Goal: Task Accomplishment & Management: Complete application form

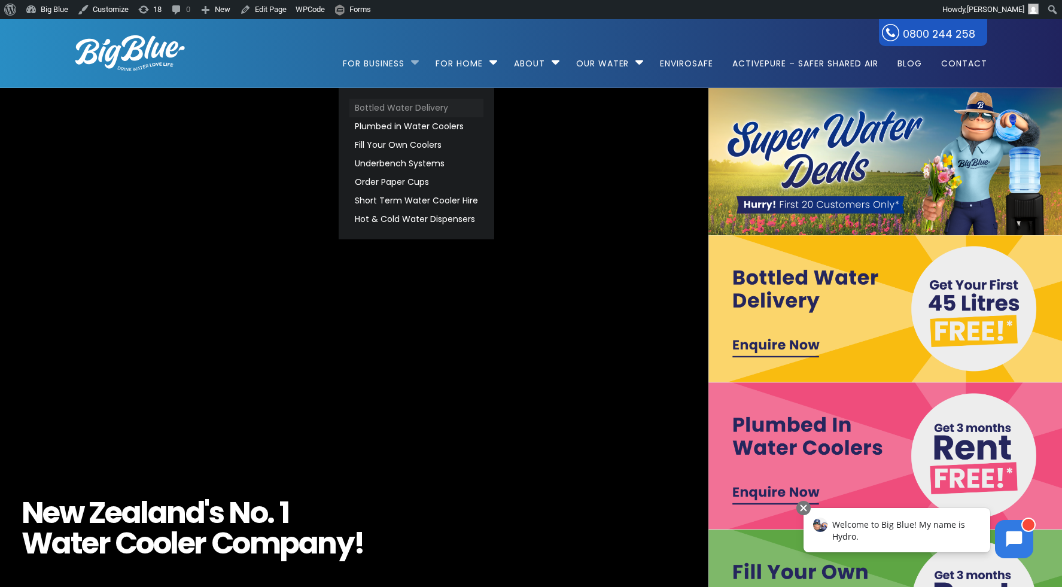
click at [407, 108] on link "Bottled Water Delivery" at bounding box center [416, 108] width 134 height 19
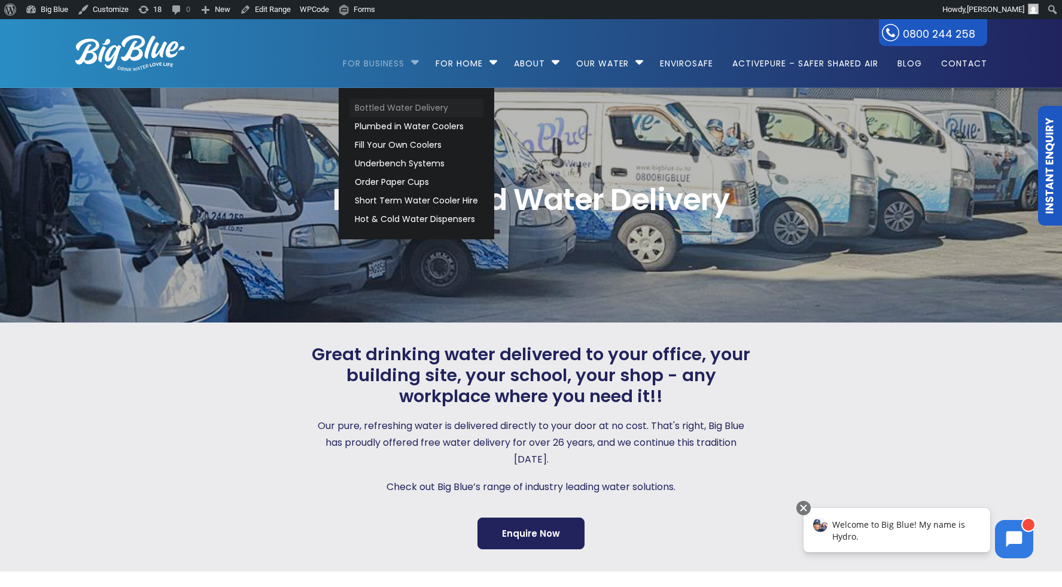
click at [395, 104] on link "Bottled Water Delivery" at bounding box center [416, 108] width 134 height 19
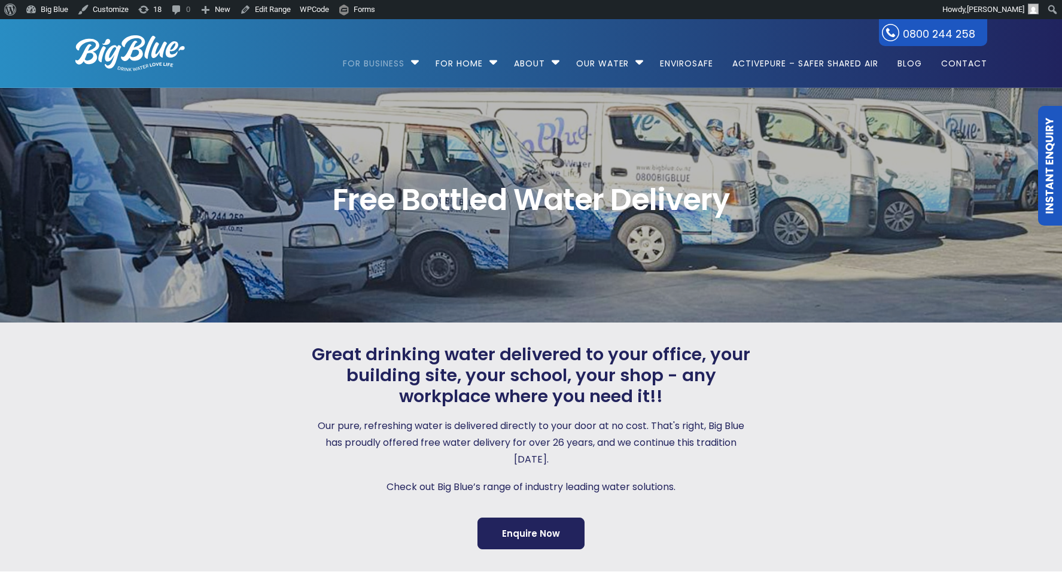
click at [1043, 138] on link "Instant Enquiry" at bounding box center [1050, 166] width 24 height 120
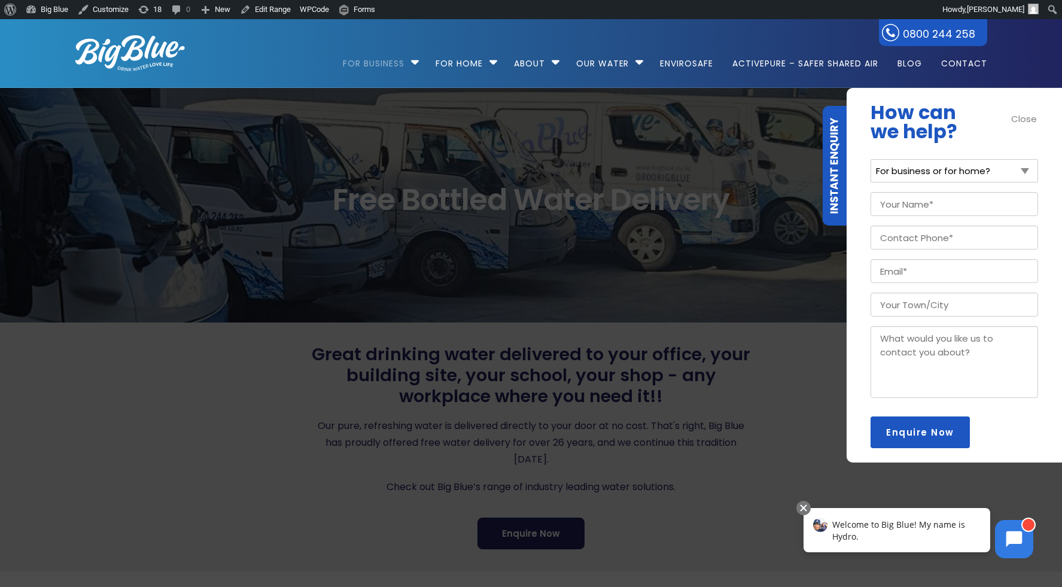
click at [921, 424] on input "Enquire Now" at bounding box center [919, 432] width 99 height 32
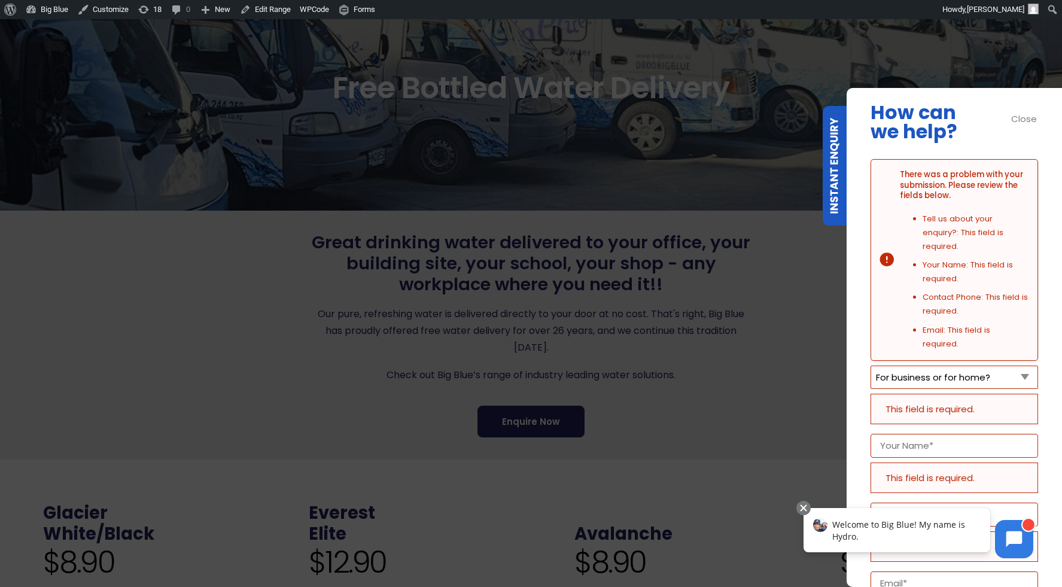
click at [949, 365] on select "For business or for home? For Business For Home" at bounding box center [953, 376] width 167 height 23
click at [870, 365] on select "For business or for home? For Business For Home" at bounding box center [953, 376] width 167 height 23
click at [949, 366] on select "For business or for home? For Business For Home" at bounding box center [953, 376] width 167 height 23
select select "For Home"
click at [870, 365] on select "For business or for home? For Business For Home" at bounding box center [953, 376] width 167 height 23
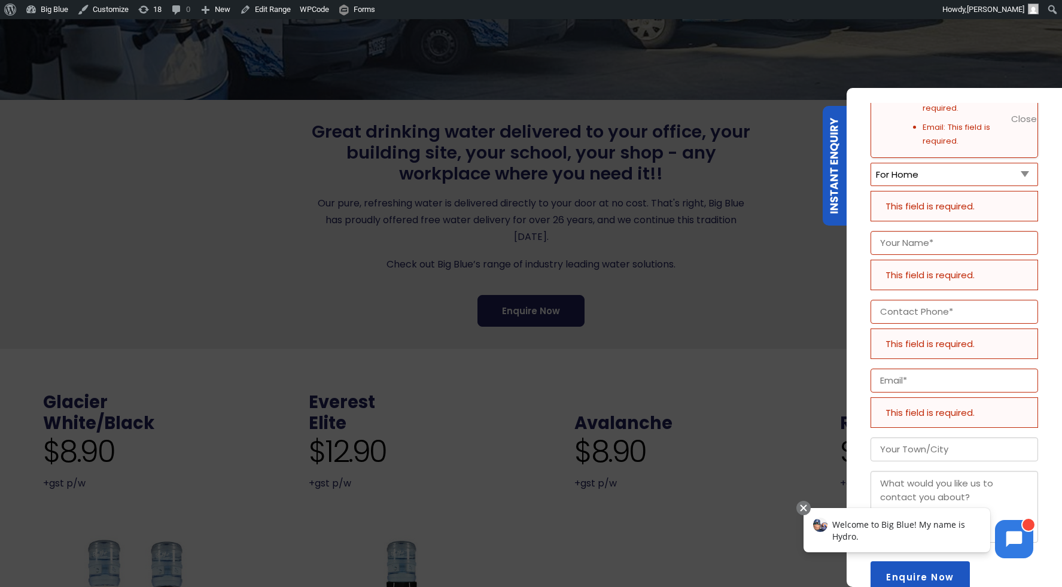
scroll to position [226, 0]
click at [927, 471] on textarea "Message" at bounding box center [953, 507] width 167 height 72
click at [1025, 117] on div "Close" at bounding box center [1024, 119] width 27 height 14
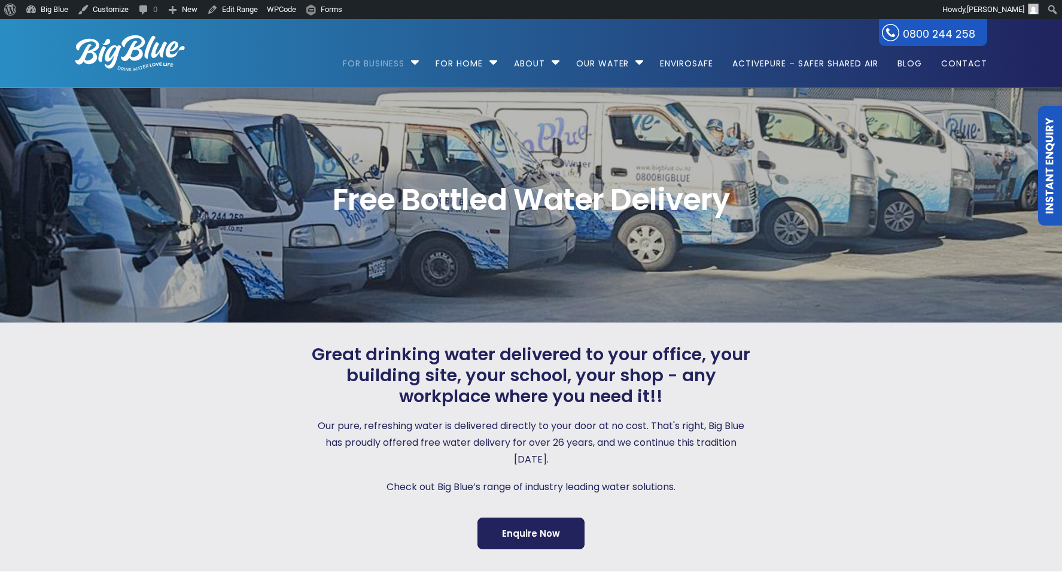
select select "For Home"
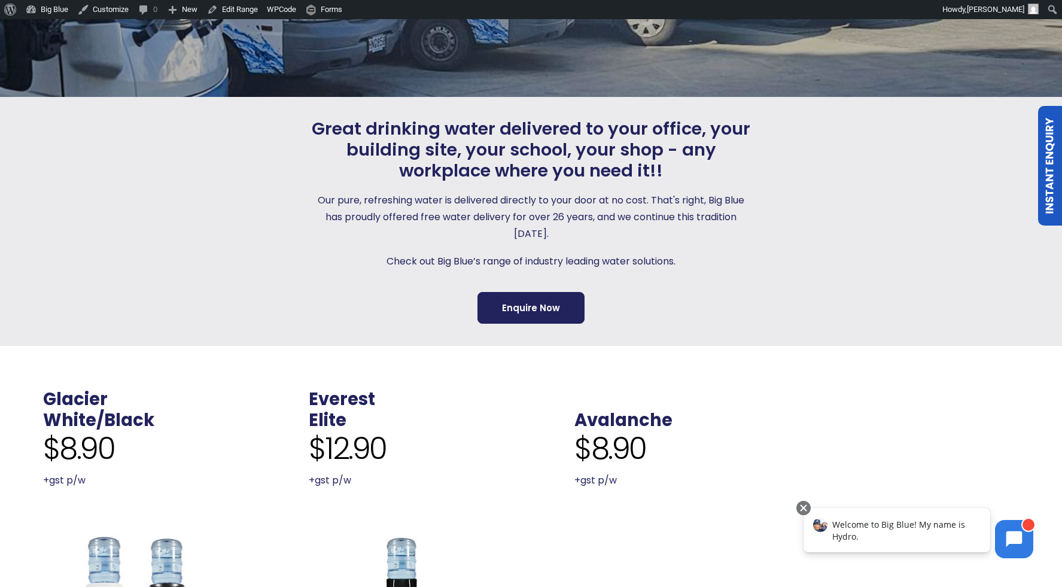
click at [1044, 179] on link "Instant Enquiry" at bounding box center [1050, 166] width 24 height 120
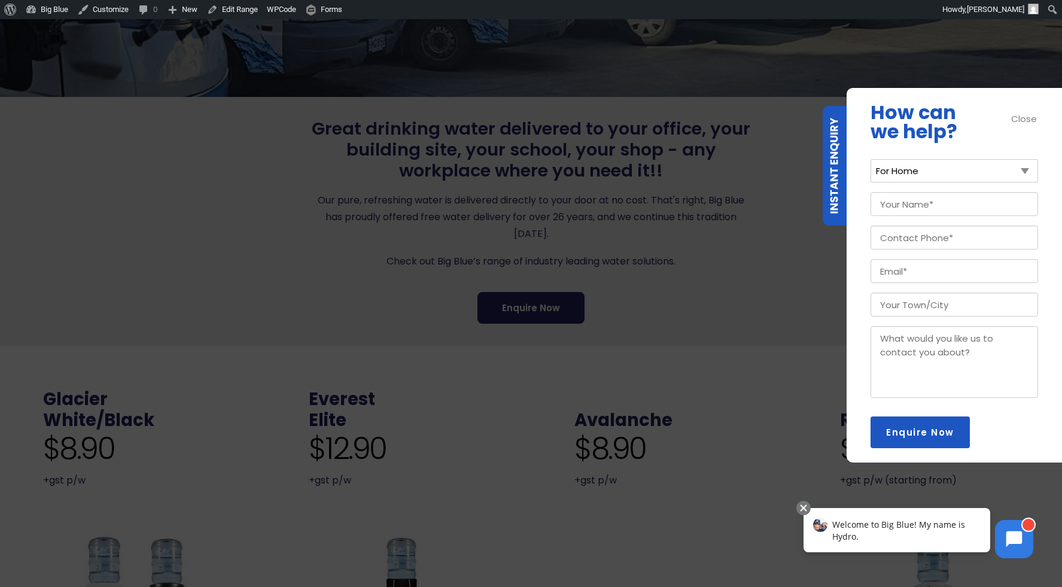
click at [945, 176] on select "For business or for home? For Business For Home" at bounding box center [953, 170] width 167 height 23
click at [870, 159] on select "For business or for home? For Business For Home" at bounding box center [953, 170] width 167 height 23
click at [921, 208] on input "Your Name (Required)" at bounding box center [953, 204] width 167 height 24
type input "[PERSON_NAME]"
type input "0272851626"
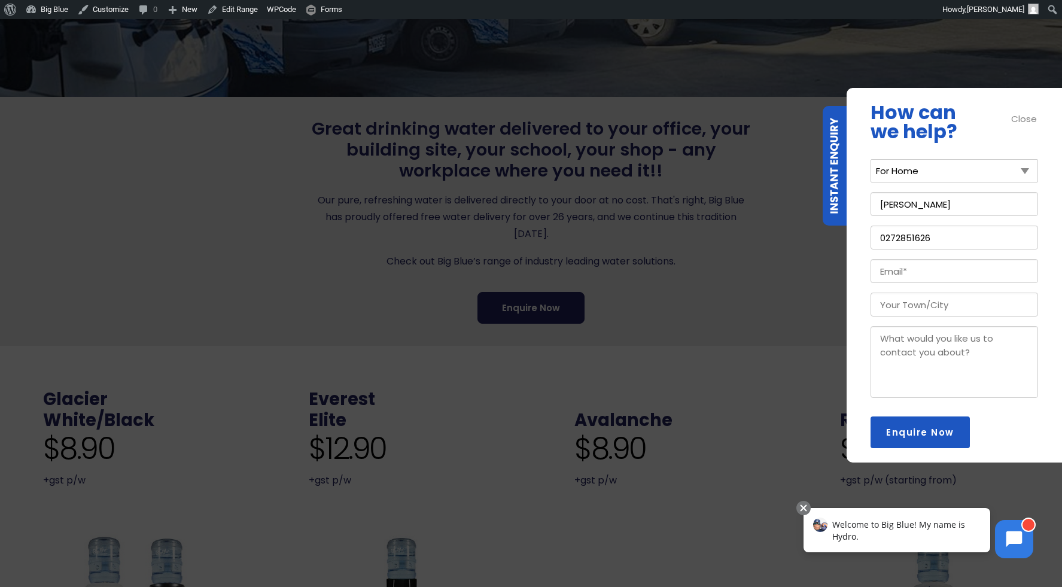
type input "dan@gooddigital.co.nz"
type input "[GEOGRAPHIC_DATA]"
click at [913, 349] on textarea "Message" at bounding box center [953, 362] width 167 height 72
type textarea "This is a test - no reply required"
click at [930, 422] on input "Enquire Now" at bounding box center [919, 432] width 99 height 32
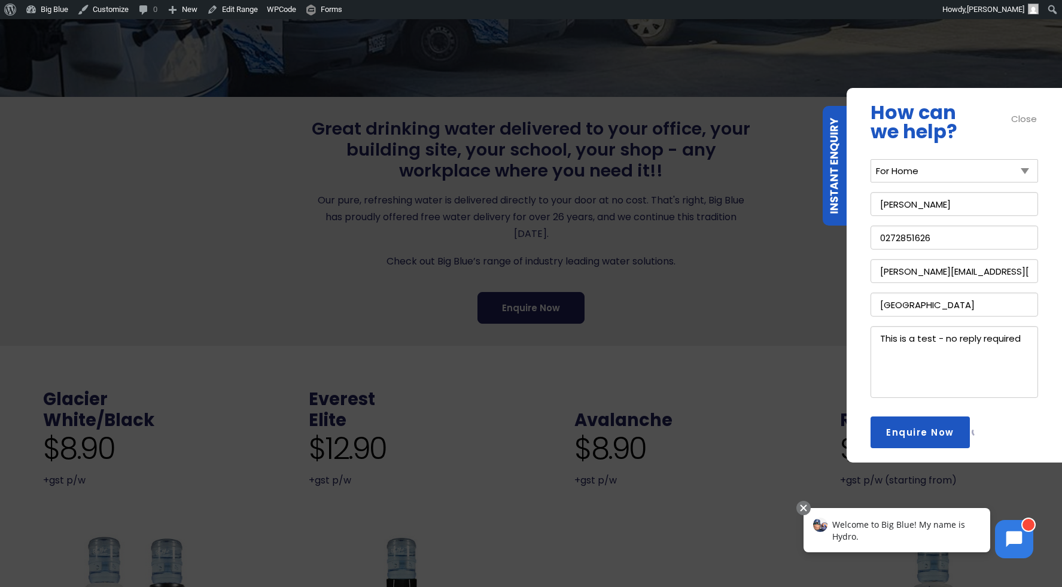
scroll to position [306, 0]
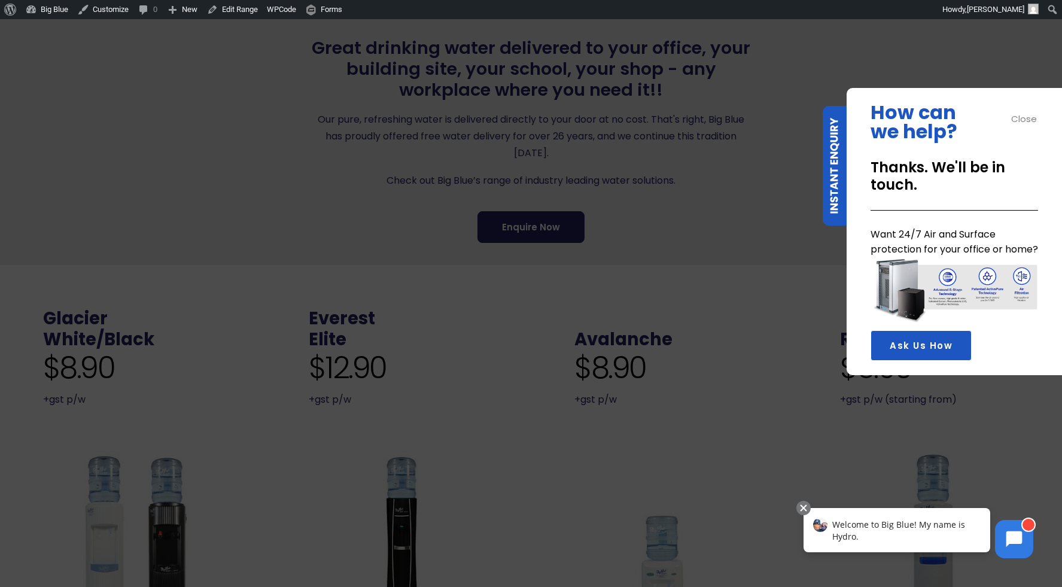
click at [1025, 117] on div "Close" at bounding box center [1024, 119] width 27 height 14
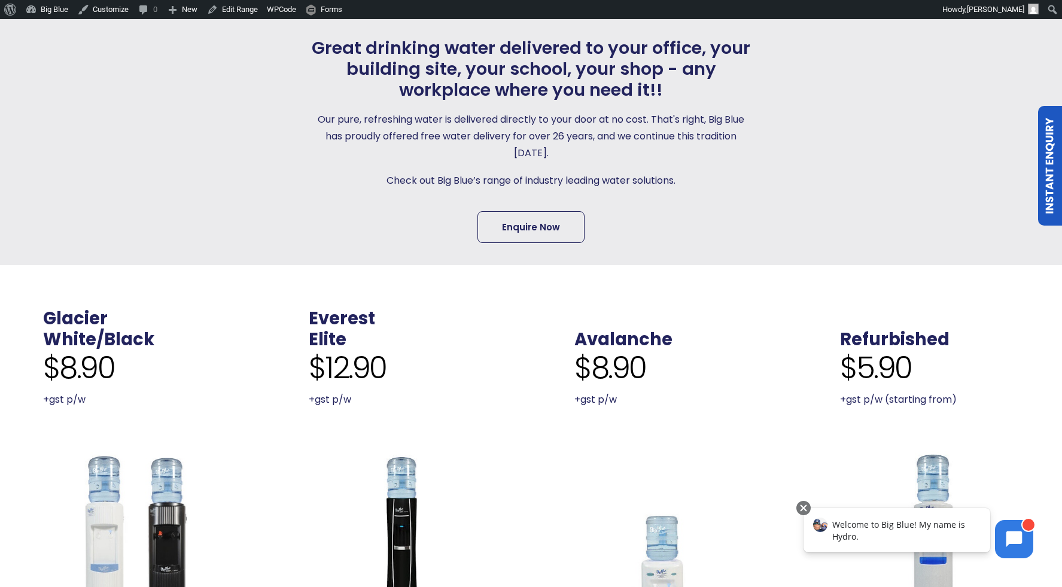
click at [535, 233] on link "Enquire Now" at bounding box center [530, 227] width 107 height 32
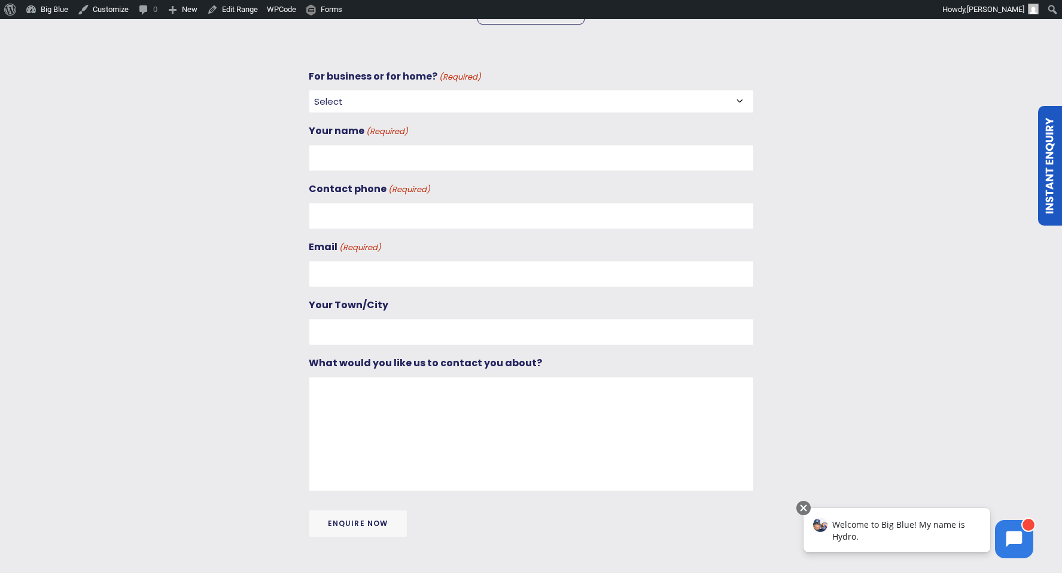
scroll to position [550, 0]
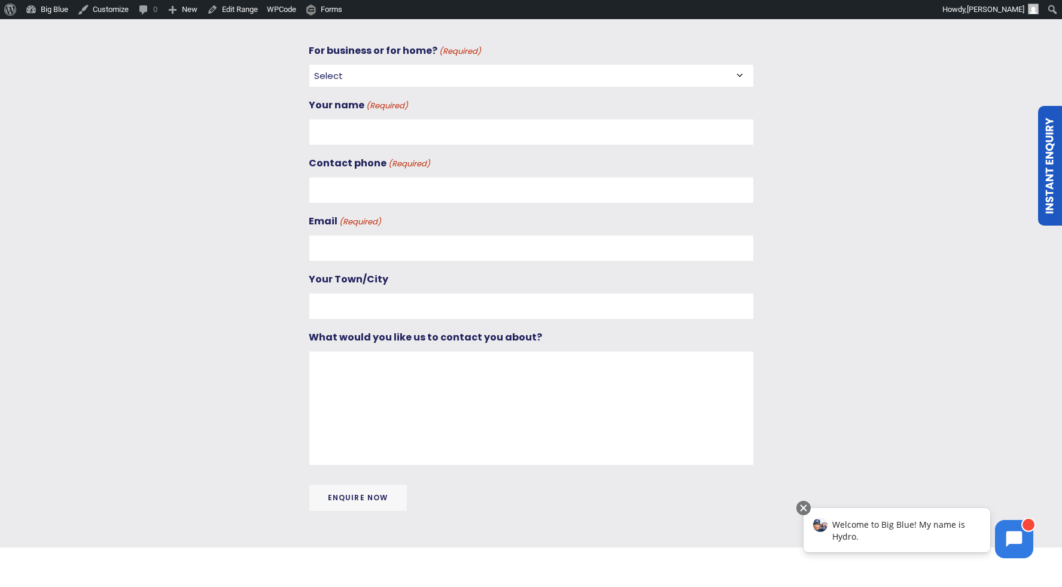
click at [415, 73] on select "Select For Business For Home" at bounding box center [531, 75] width 445 height 23
select select "For Business"
click at [309, 64] on select "Select For Business For Home" at bounding box center [531, 75] width 445 height 23
click at [428, 133] on input "Your name (Required)" at bounding box center [531, 131] width 445 height 27
type input "[PERSON_NAME]"
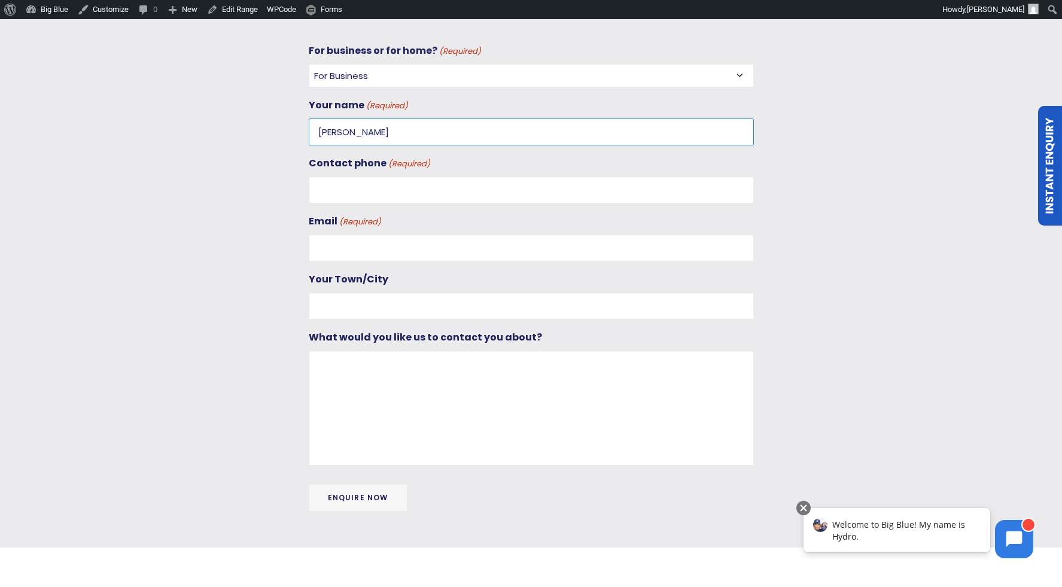
type input "0272851626"
type input "dan@gooddigital.co.nz"
type input "[GEOGRAPHIC_DATA]"
click at [371, 377] on textarea "What would you like us to contact you about?" at bounding box center [531, 408] width 445 height 115
click at [380, 358] on textarea "This is a test -- no reply required" at bounding box center [531, 408] width 445 height 115
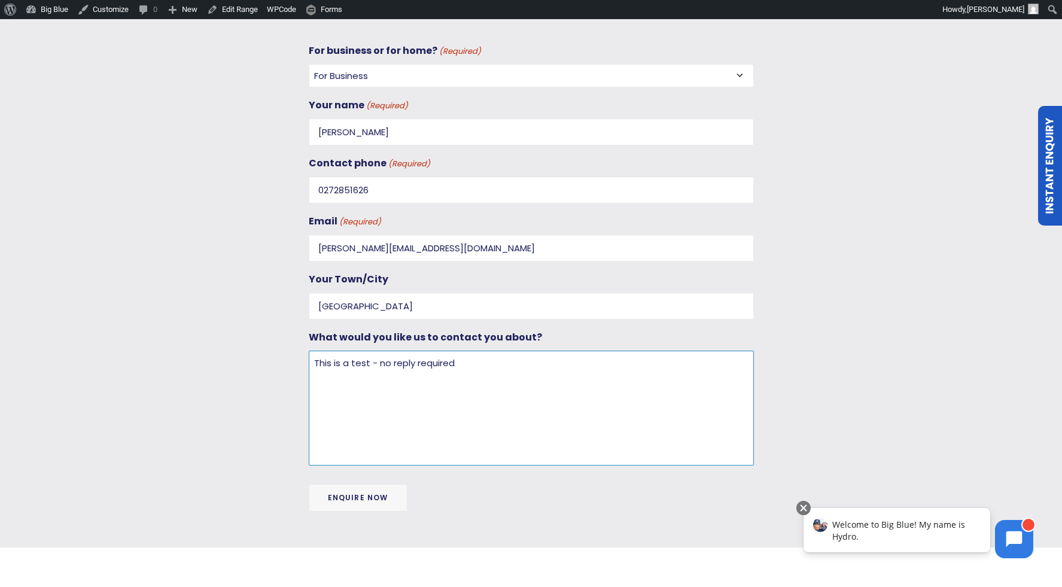
type textarea "This is a test - no reply required"
click at [361, 484] on input "Enquire Now" at bounding box center [358, 498] width 99 height 28
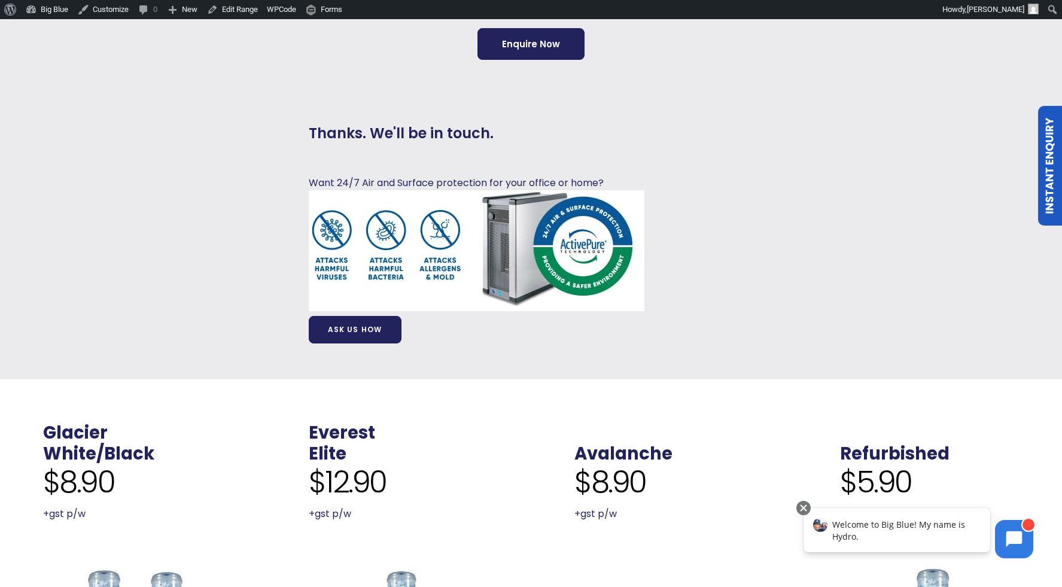
scroll to position [491, 0]
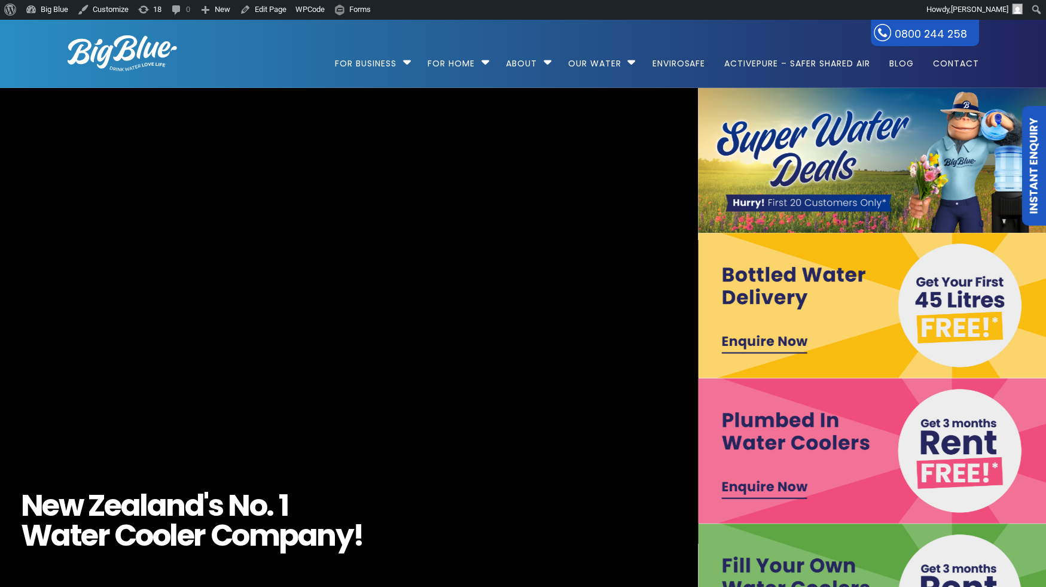
click at [1035, 158] on link "Instant Enquiry" at bounding box center [1034, 166] width 24 height 120
